Goal: Transaction & Acquisition: Obtain resource

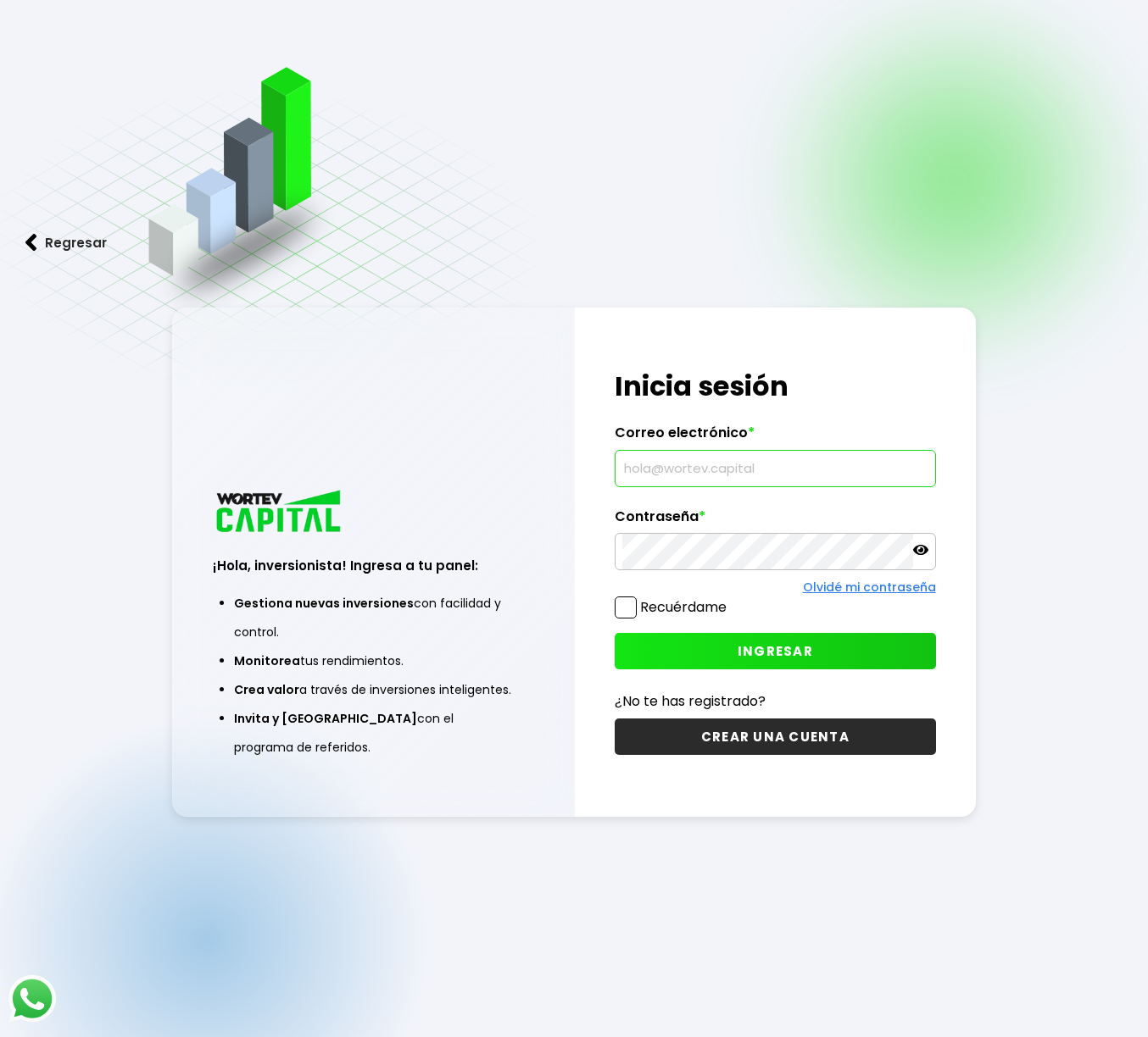
click at [821, 472] on input "text" at bounding box center [774, 469] width 305 height 36
type input "[EMAIL_ADDRESS][DOMAIN_NAME]"
click at [813, 646] on button "INGRESAR" at bounding box center [775, 651] width 321 height 37
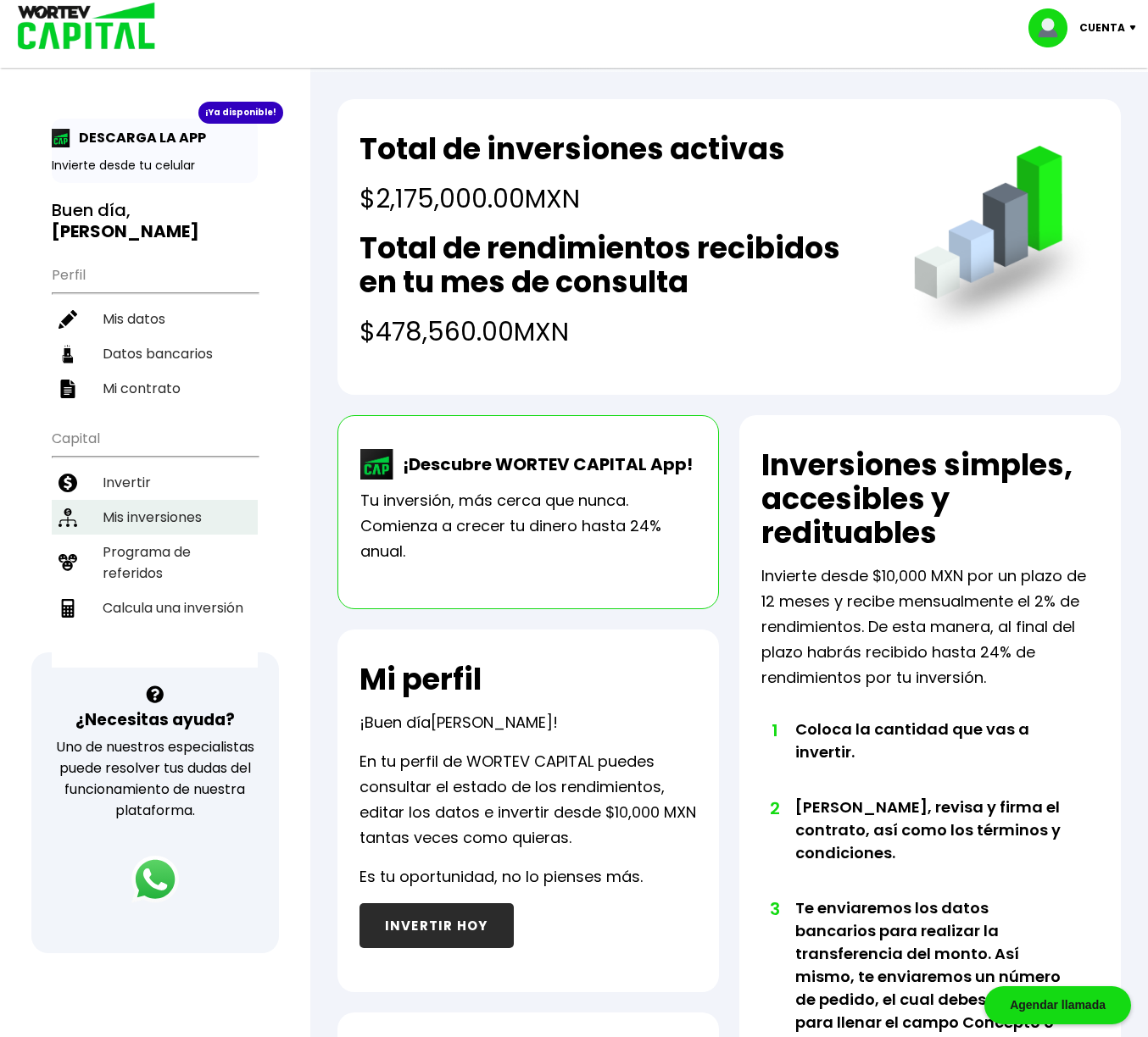
click at [150, 505] on li "Mis inversiones" at bounding box center [154, 517] width 206 height 35
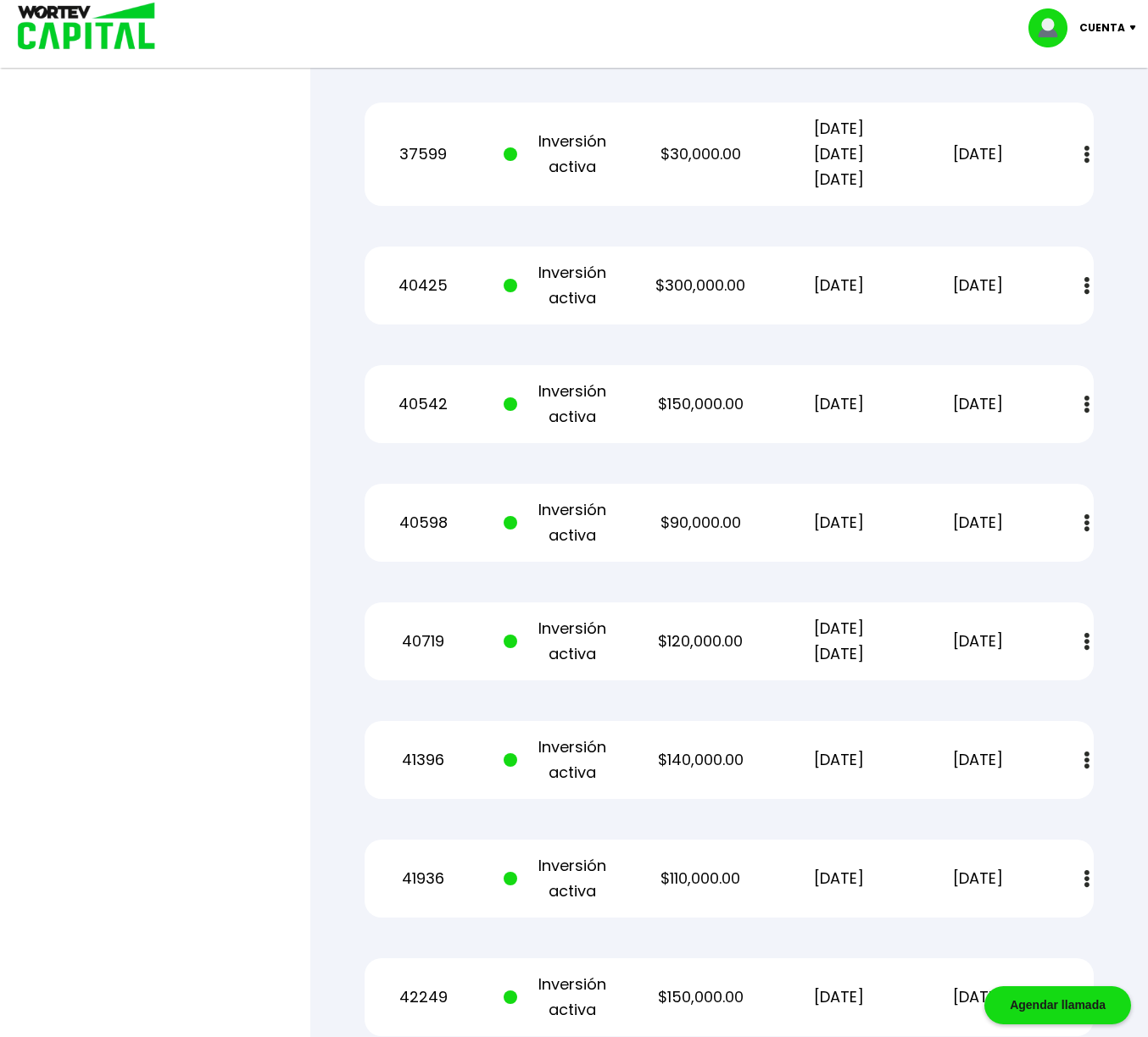
scroll to position [1882, 0]
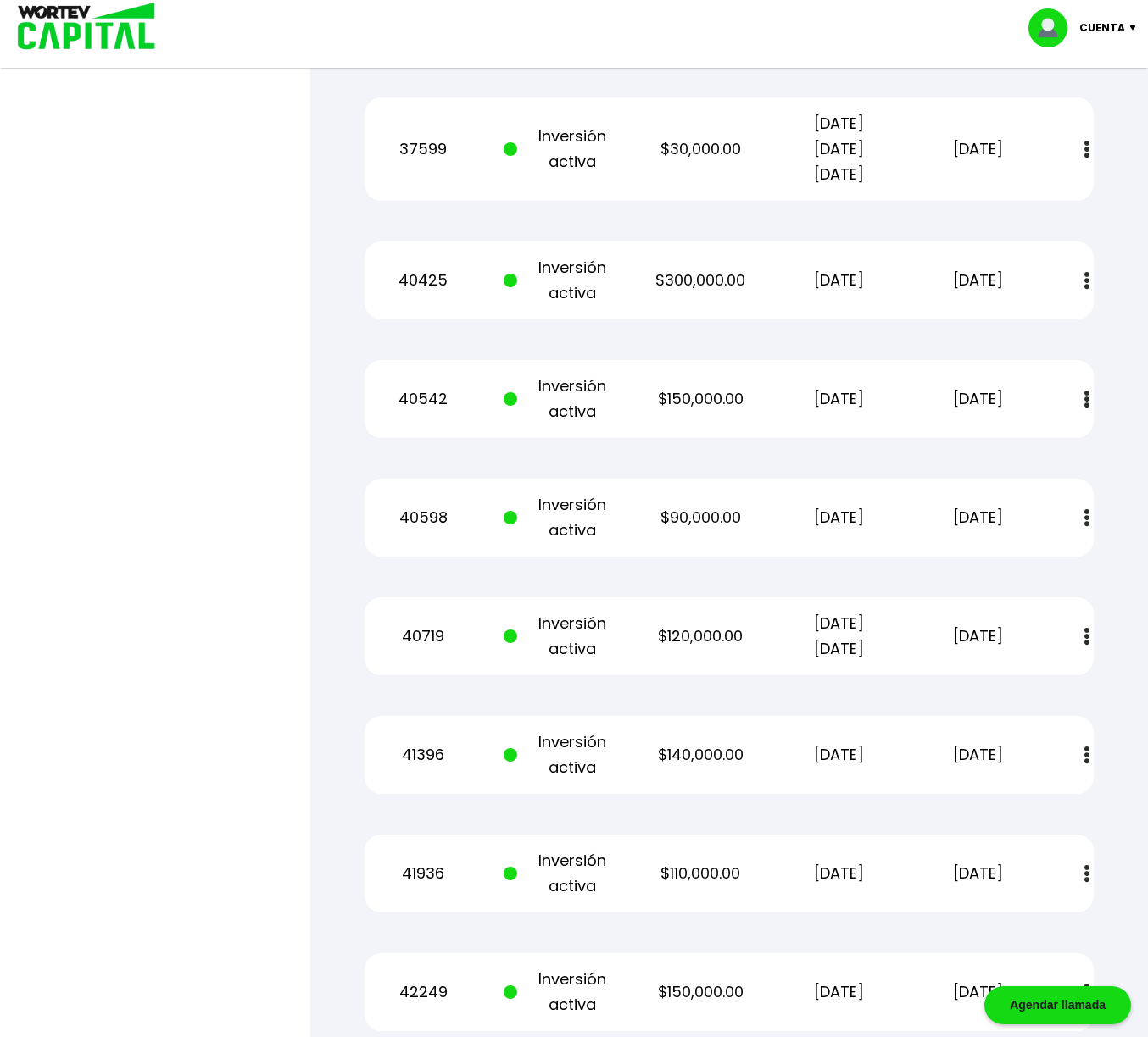
click at [1082, 636] on button at bounding box center [1087, 636] width 24 height 37
click at [1046, 680] on img at bounding box center [1046, 683] width 14 height 16
click at [1120, 24] on p "Cuenta" at bounding box center [1102, 28] width 45 height 26
click at [1089, 111] on li "Cerrar sesión" at bounding box center [1084, 112] width 135 height 35
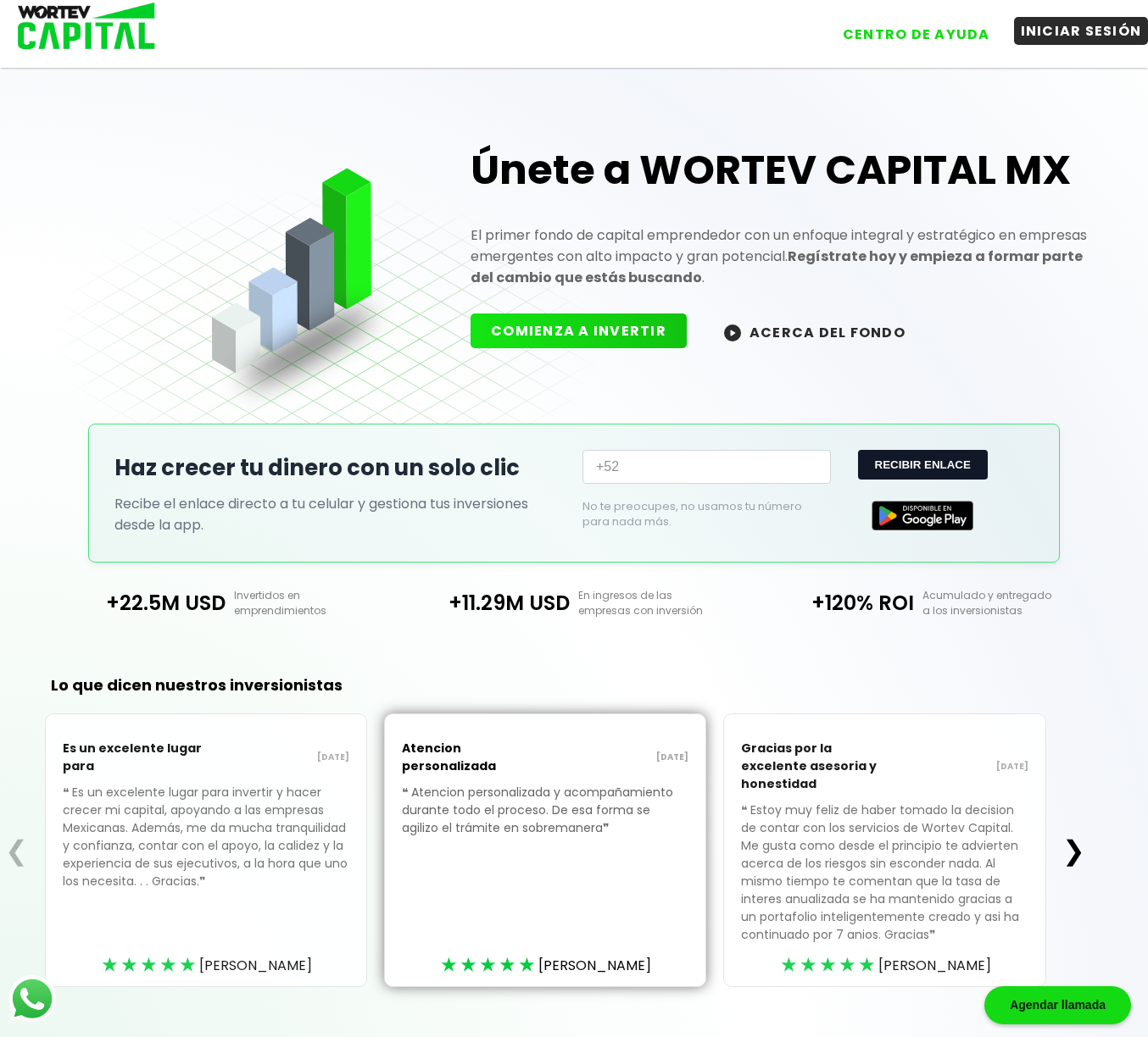
click at [1043, 33] on button "INICIAR SESIÓN" at bounding box center [1081, 31] width 135 height 28
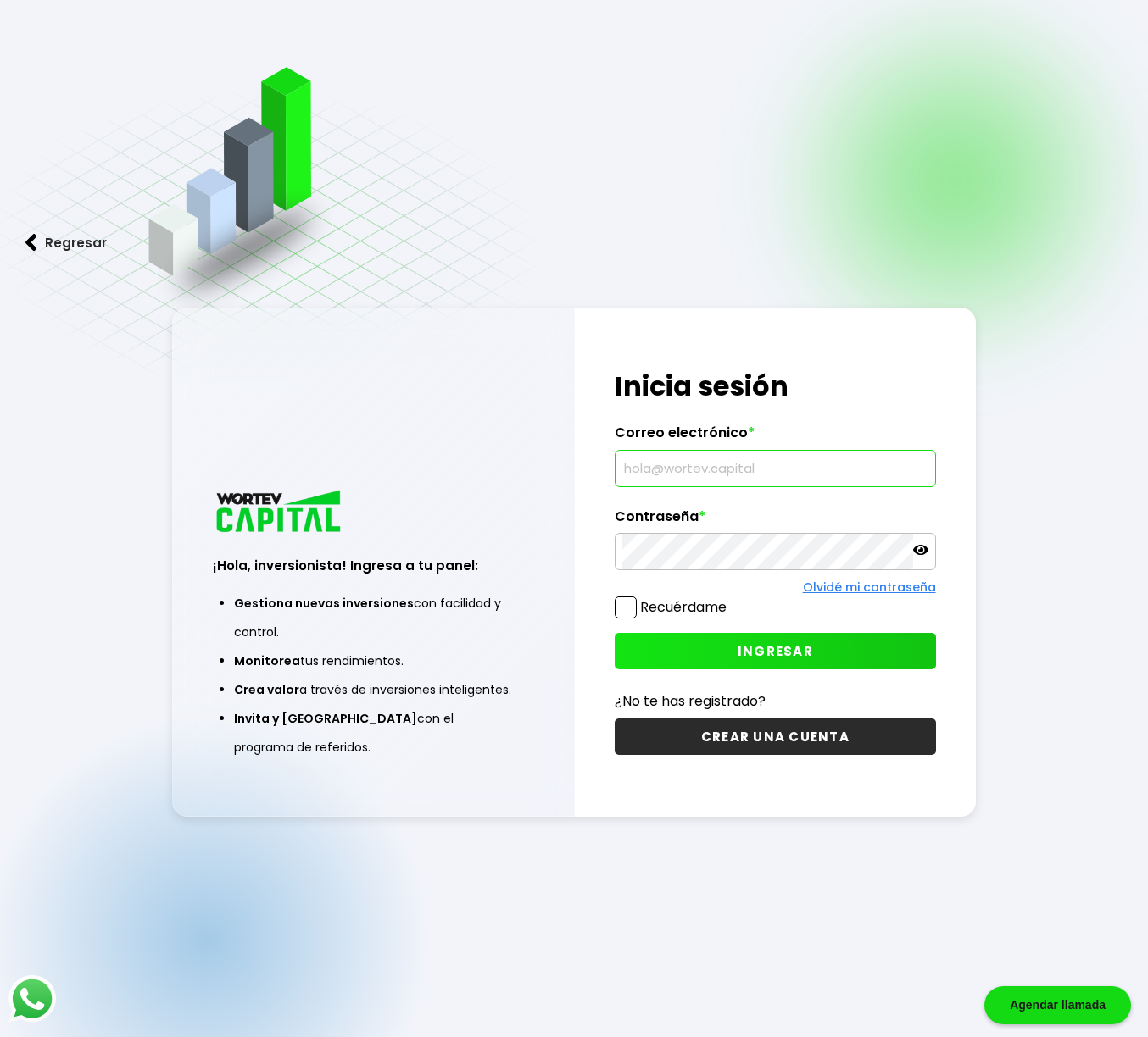
click at [661, 476] on input "text" at bounding box center [774, 469] width 305 height 36
type input "[EMAIL_ADDRESS][DOMAIN_NAME]"
click at [641, 633] on button "INGRESAR" at bounding box center [775, 651] width 321 height 37
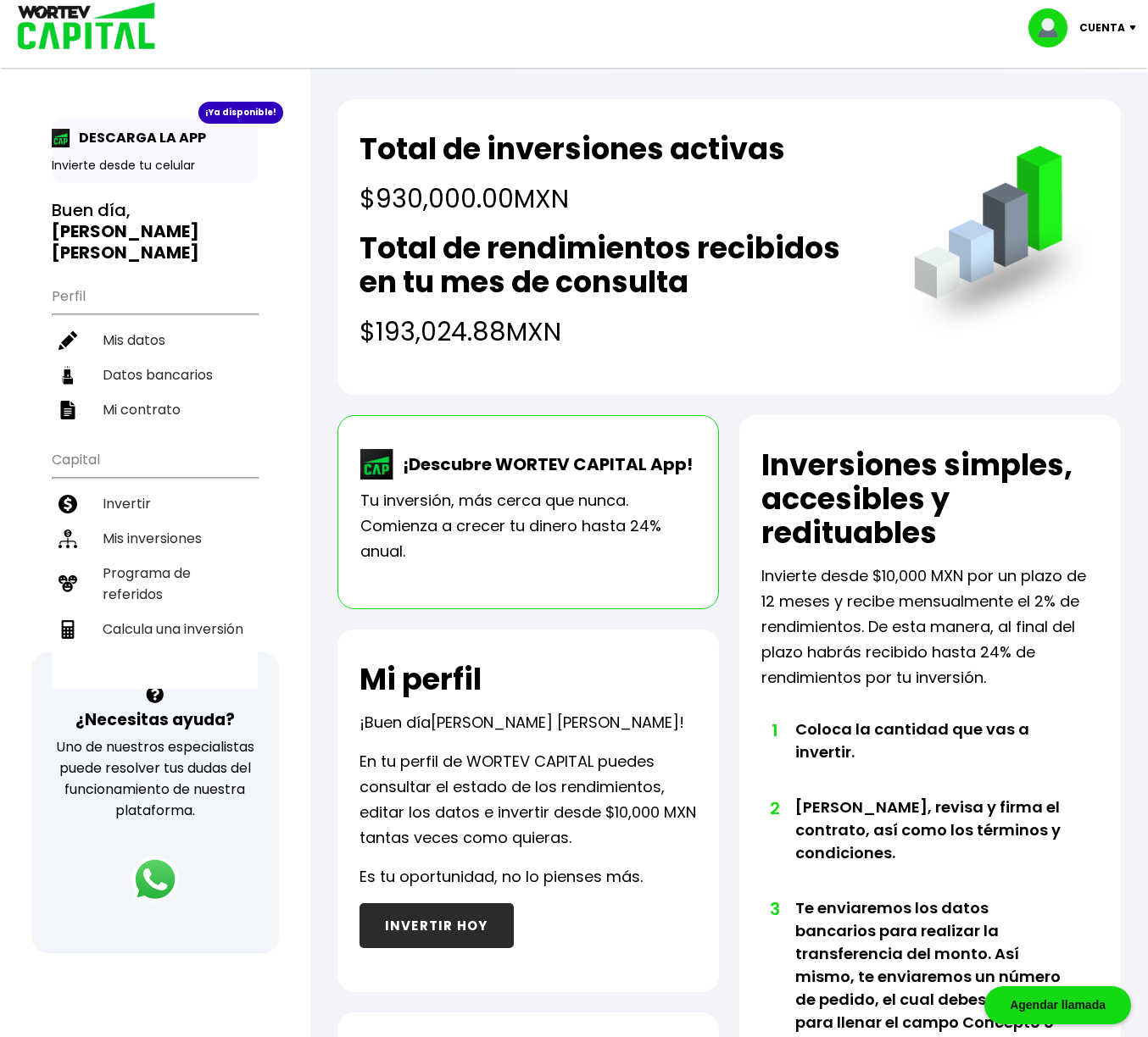
click at [167, 521] on li "Mis inversiones" at bounding box center [154, 538] width 206 height 35
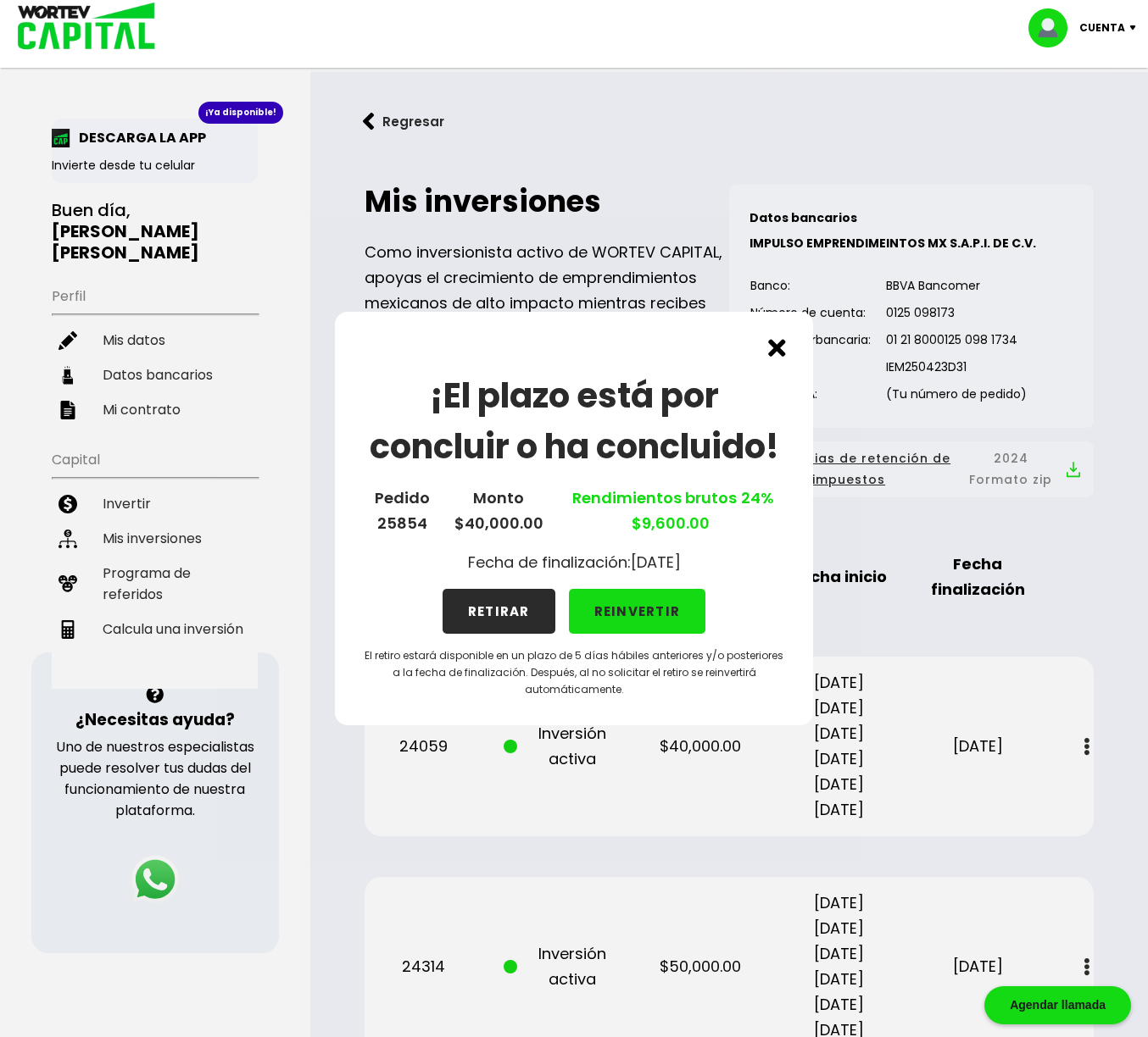
click at [779, 350] on img at bounding box center [777, 348] width 18 height 18
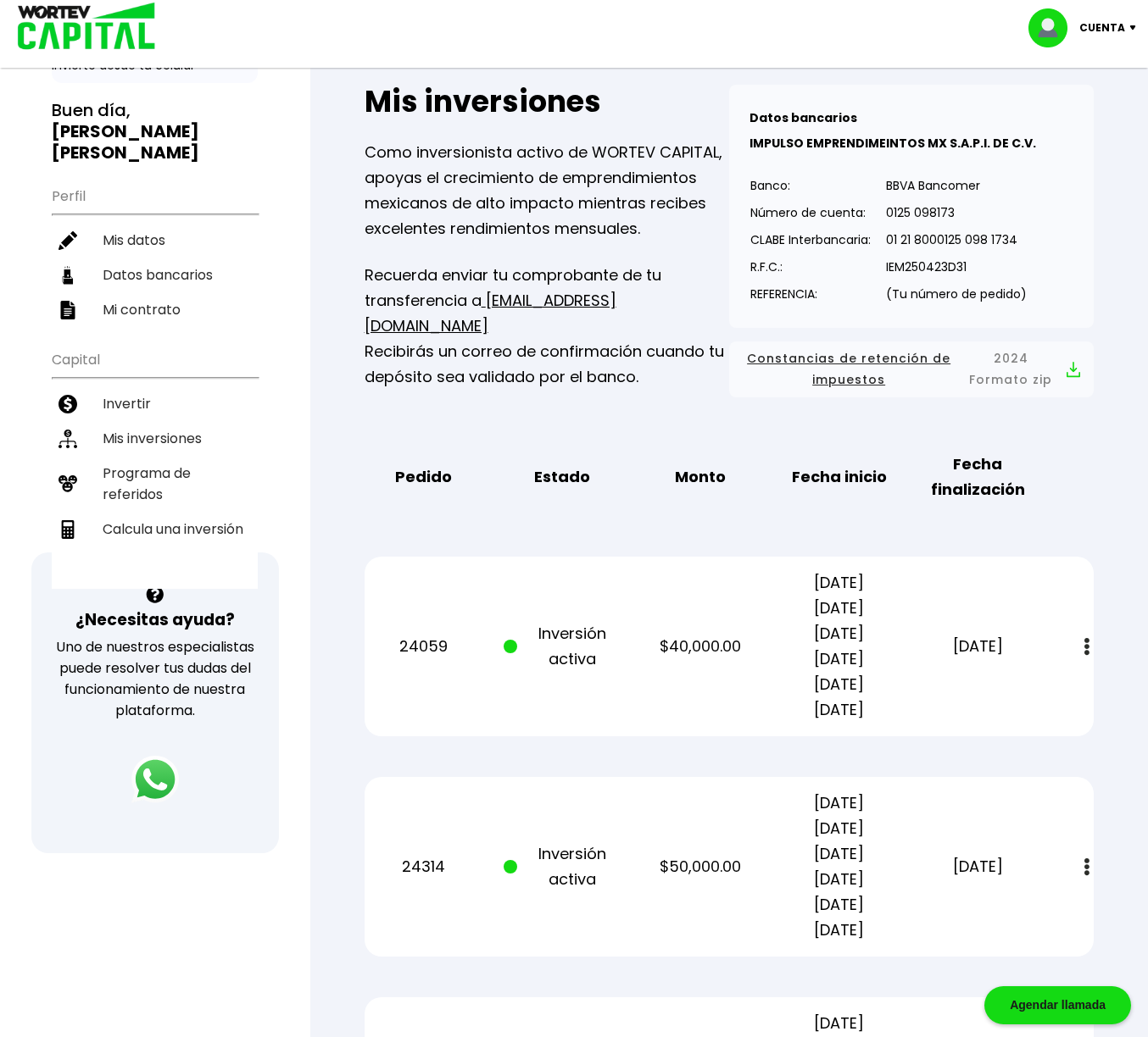
scroll to position [106, 0]
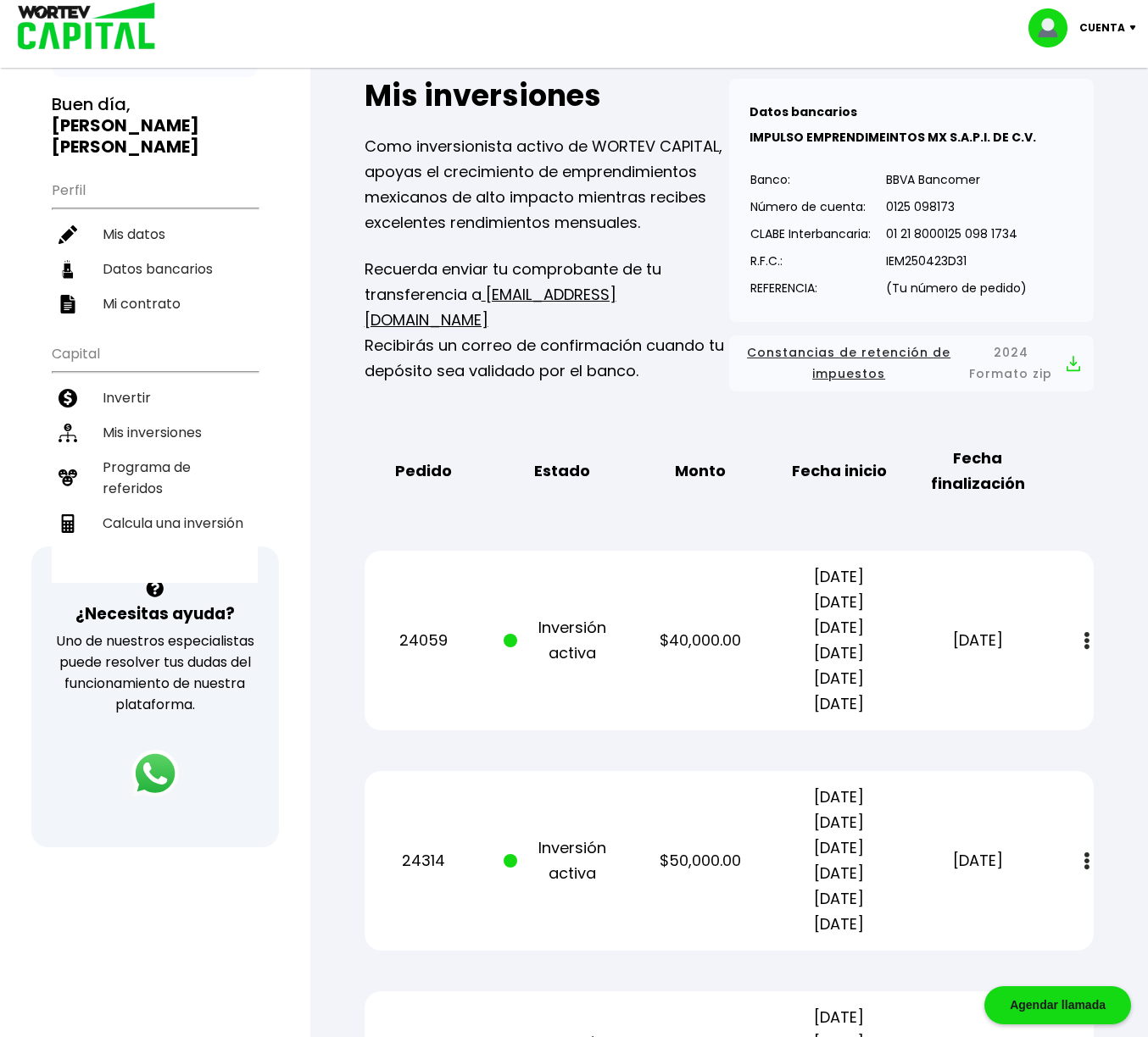
click at [1079, 883] on div "24314 Inversión activa $50,000.00 [DATE] [DATE] [DATE] [DATE] [DATE] [DATE] [DA…" at bounding box center [728, 861] width 729 height 180
click at [1087, 867] on img at bounding box center [1086, 861] width 5 height 18
click at [1049, 902] on img at bounding box center [1046, 907] width 14 height 16
click at [1122, 27] on p "Cuenta" at bounding box center [1102, 28] width 45 height 26
click at [1100, 109] on li "Cerrar sesión" at bounding box center [1084, 112] width 135 height 35
